Goal: Task Accomplishment & Management: Use online tool/utility

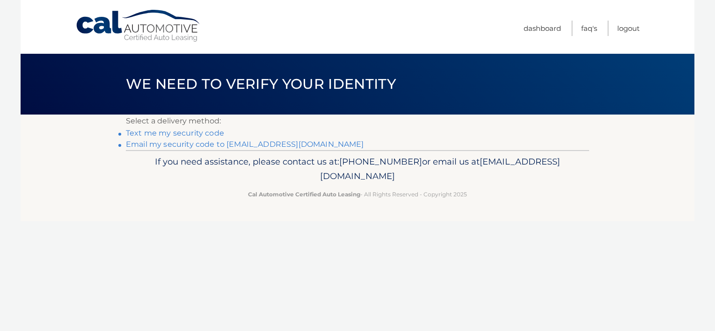
click at [194, 147] on link "Email my security code to t*****@longislandweddingofficiant.info" at bounding box center [245, 144] width 238 height 9
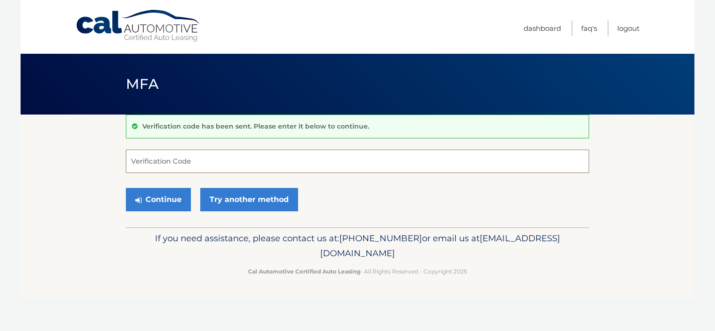
click at [178, 166] on input "Verification Code" at bounding box center [357, 161] width 463 height 23
paste input "338852"
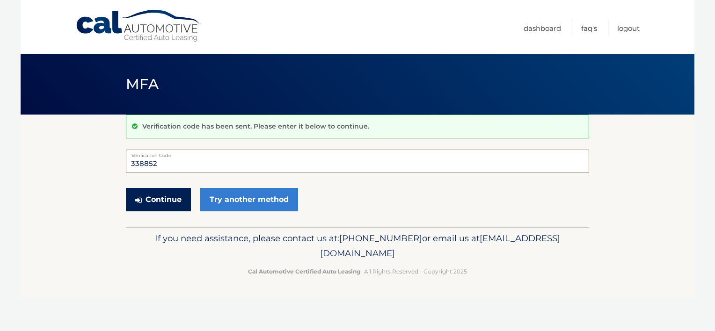
type input "338852"
click at [174, 202] on button "Continue" at bounding box center [158, 199] width 65 height 23
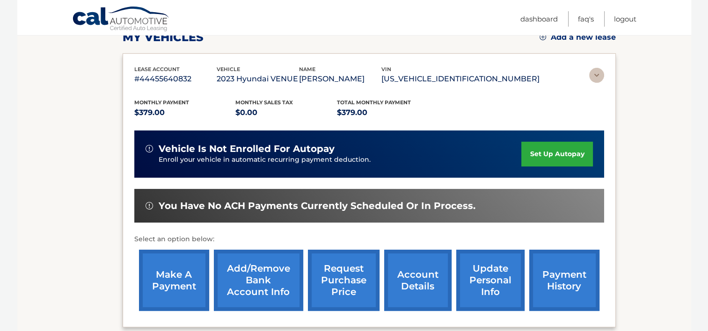
scroll to position [187, 0]
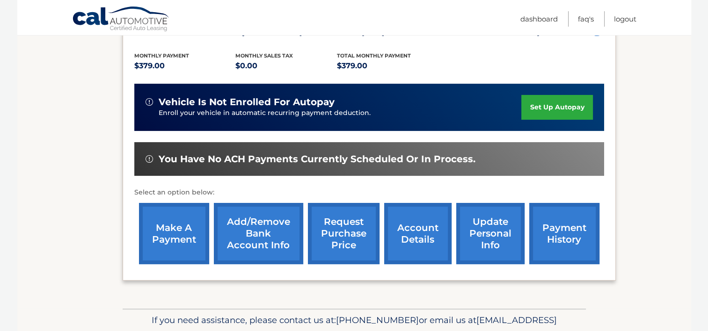
click at [193, 243] on link "make a payment" at bounding box center [174, 233] width 70 height 61
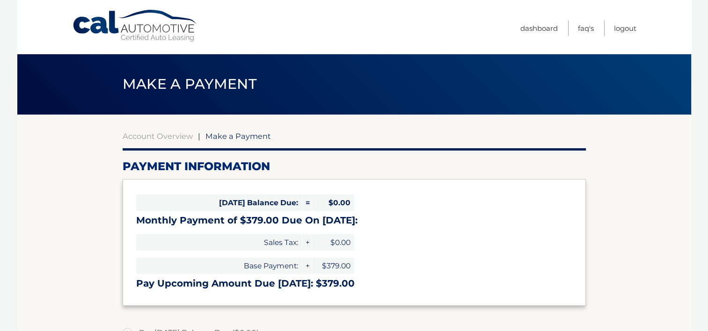
select select "ZGYxODlhNjMtZDY1OS00OGY4LWI0YTgtNGQ1NWE3YjFkMjRk"
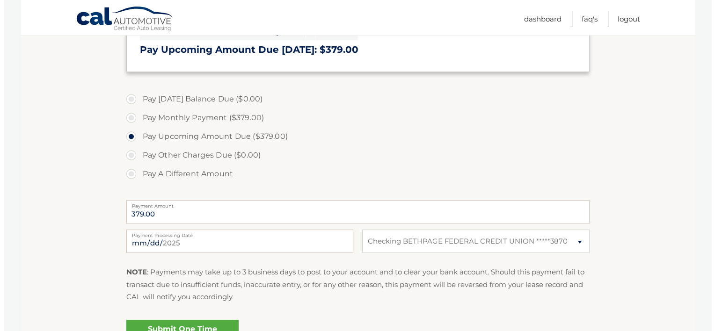
scroll to position [281, 0]
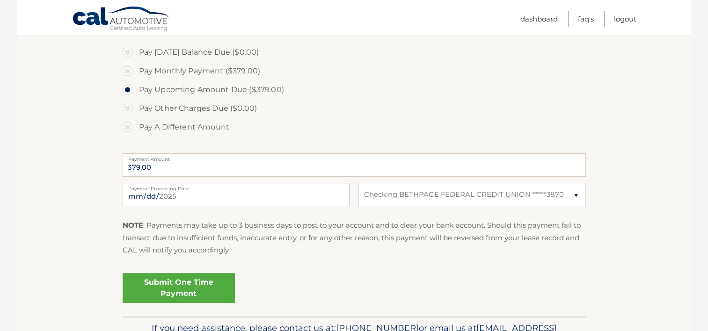
click at [198, 288] on link "Submit One Time Payment" at bounding box center [179, 288] width 112 height 30
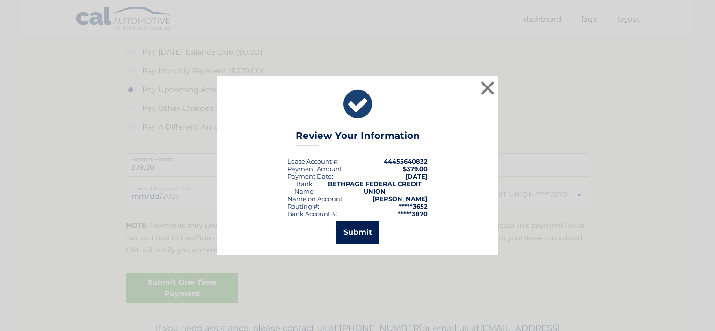
click at [357, 232] on button "Submit" at bounding box center [357, 232] width 43 height 22
